Goal: Navigation & Orientation: Find specific page/section

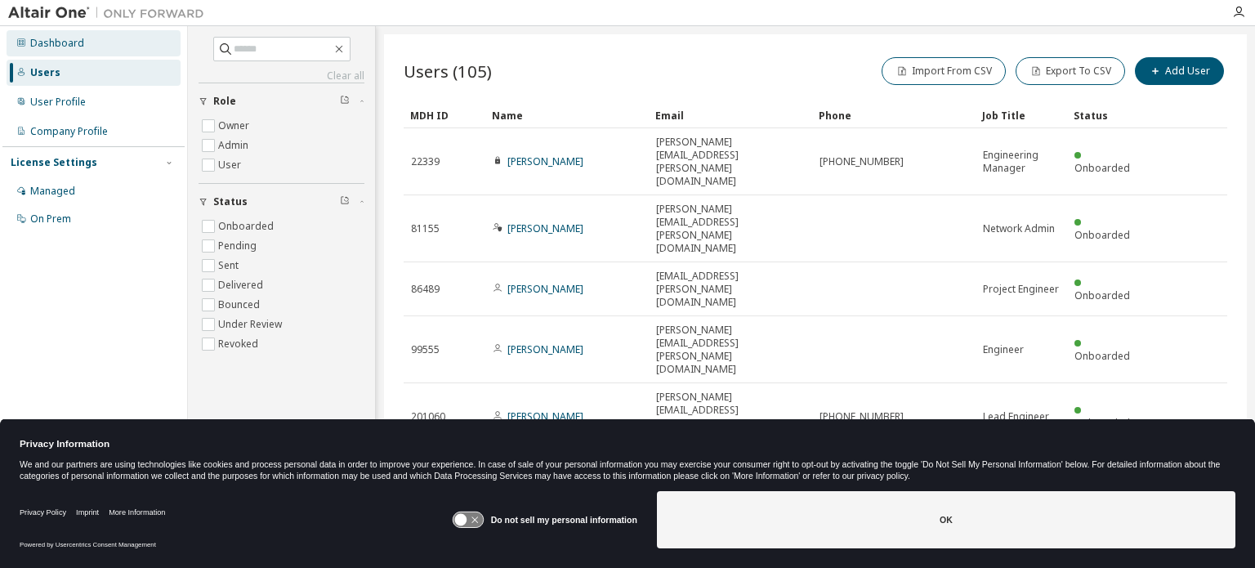
click at [47, 43] on div "Dashboard" at bounding box center [57, 43] width 54 height 13
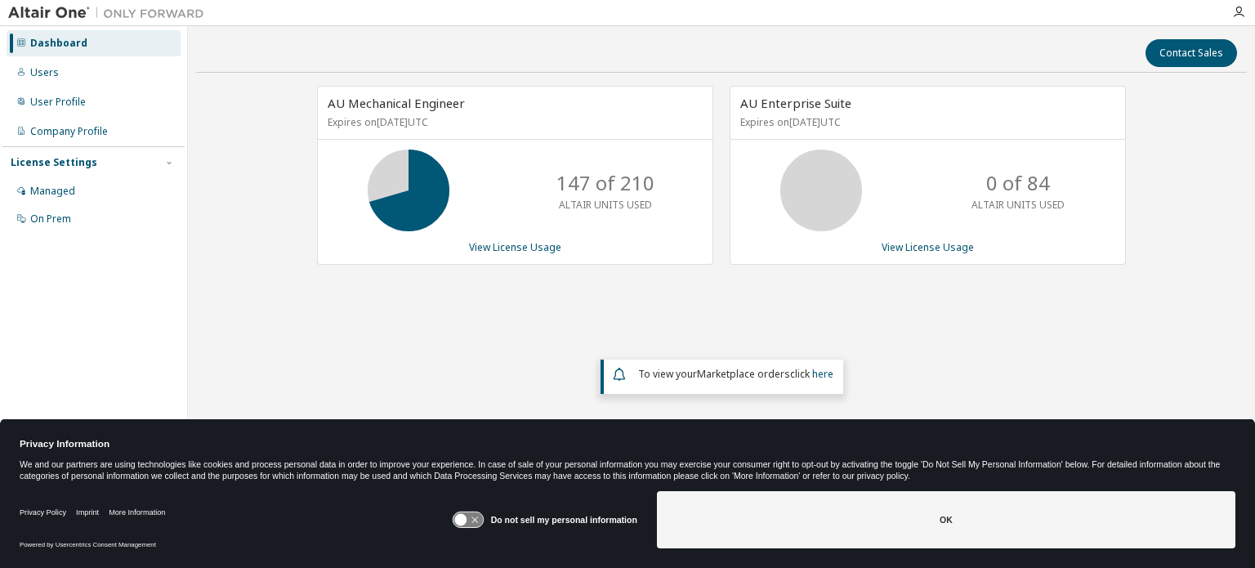
click at [38, 9] on img at bounding box center [110, 13] width 204 height 16
click at [1236, 15] on icon "button" at bounding box center [1238, 12] width 13 height 13
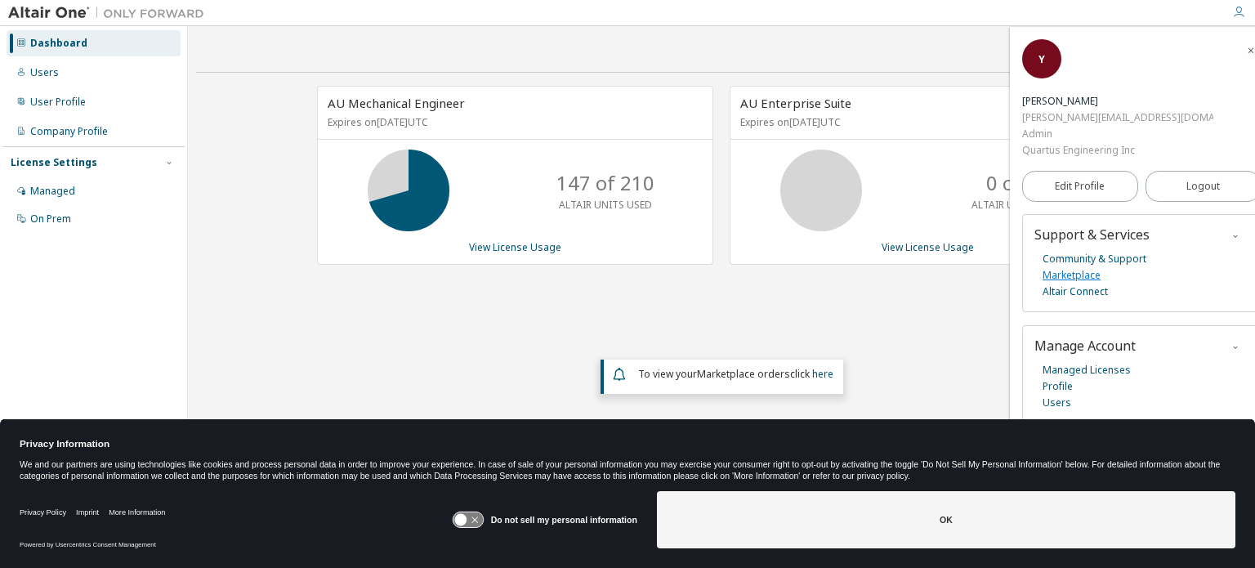
click at [1078, 267] on link "Marketplace" at bounding box center [1072, 275] width 58 height 16
